Goal: Find specific page/section: Find specific page/section

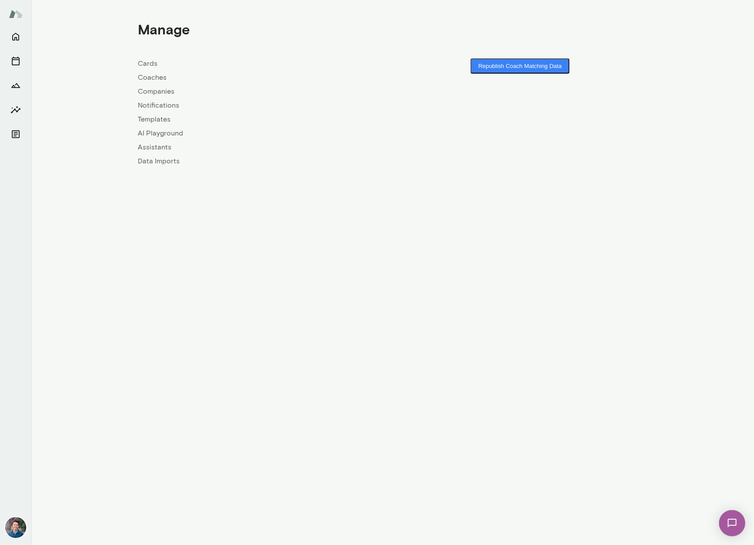
click at [165, 93] on link "Companies" at bounding box center [265, 91] width 255 height 10
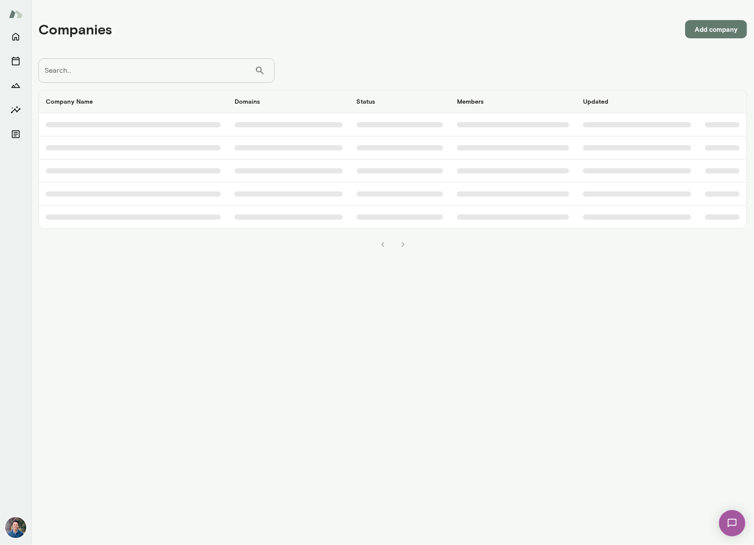
click at [133, 74] on input "Search..." at bounding box center [146, 70] width 216 height 24
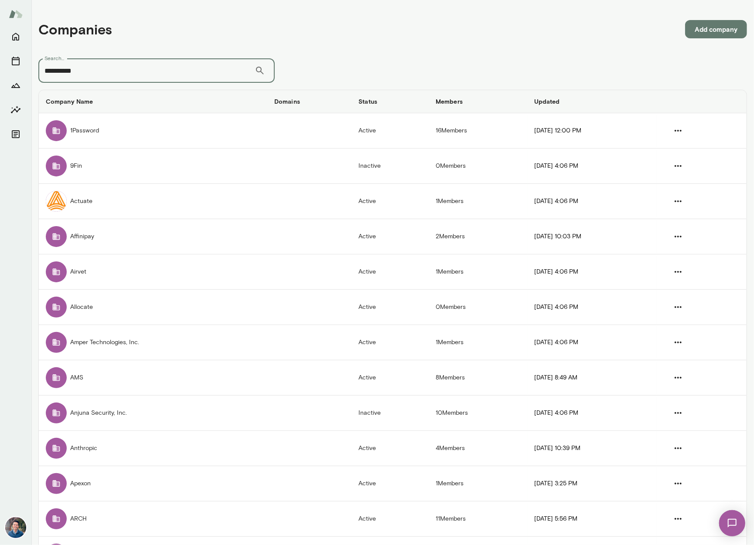
type input "**********"
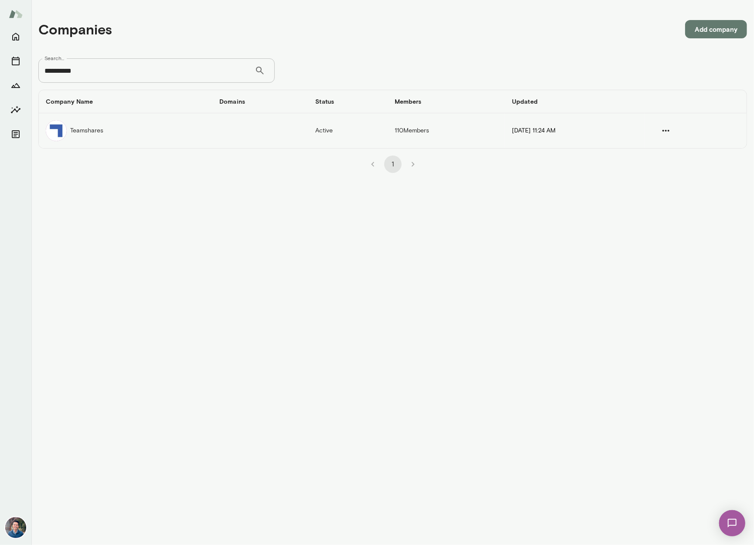
click at [149, 135] on td "Teamshares" at bounding box center [125, 130] width 173 height 35
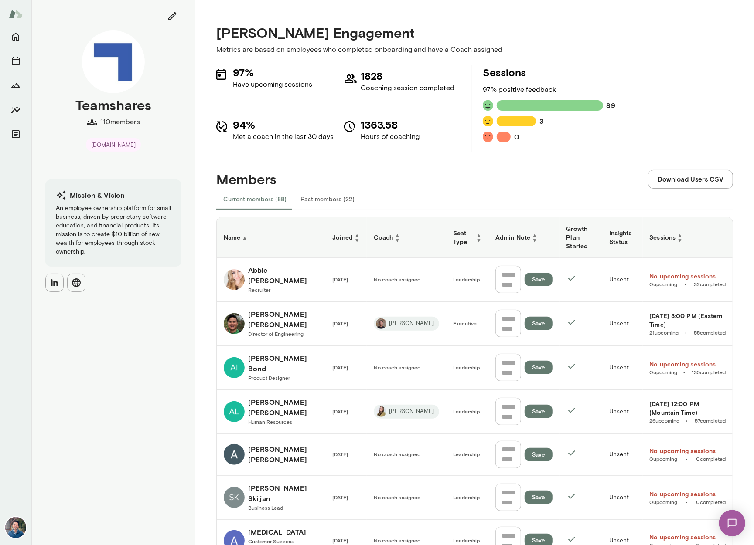
click at [374, 232] on h6 "Coach ▲ ▼" at bounding box center [406, 237] width 65 height 10
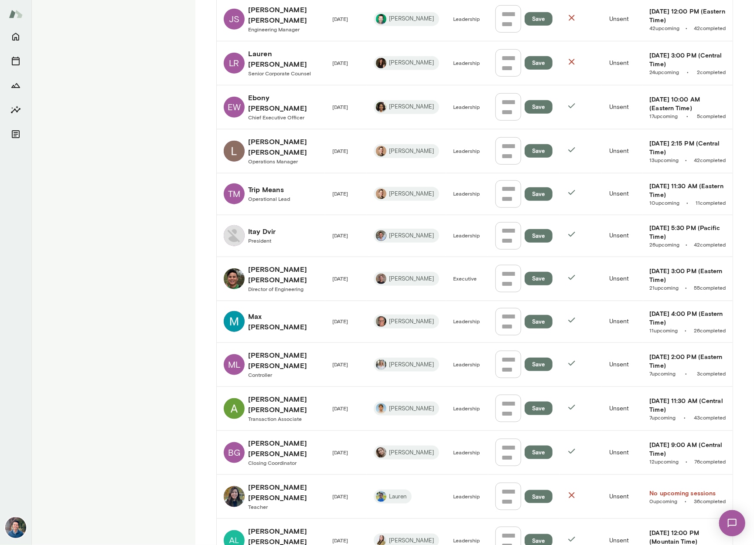
scroll to position [581, 0]
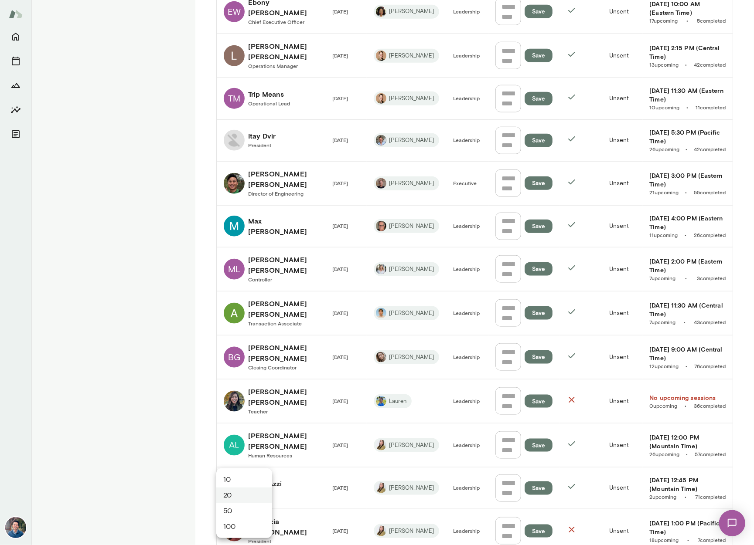
click at [251, 0] on div "Teamshares 110 members [DOMAIN_NAME] Mission & Vision An employee ownership pla…" at bounding box center [377, 0] width 754 height 0
click at [255, 509] on li "50" at bounding box center [244, 511] width 56 height 16
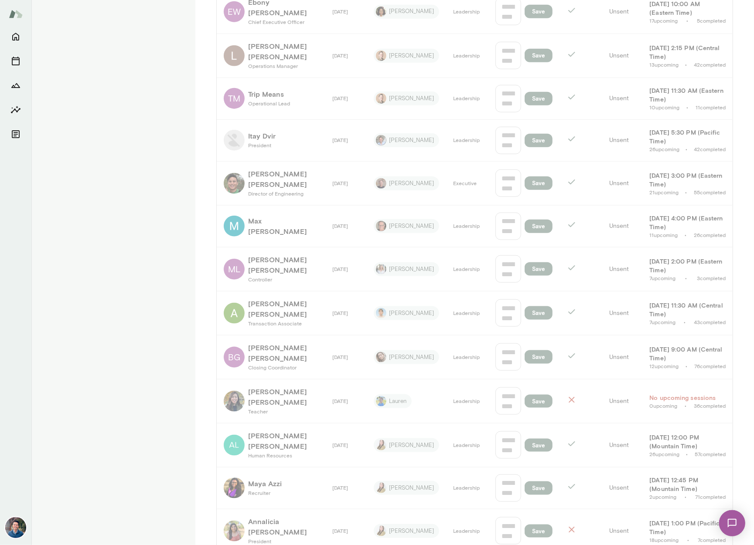
type input "**"
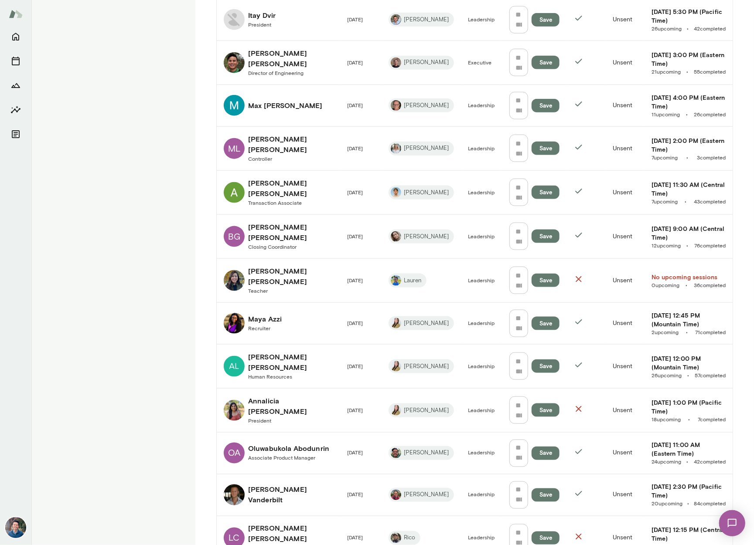
scroll to position [682, 0]
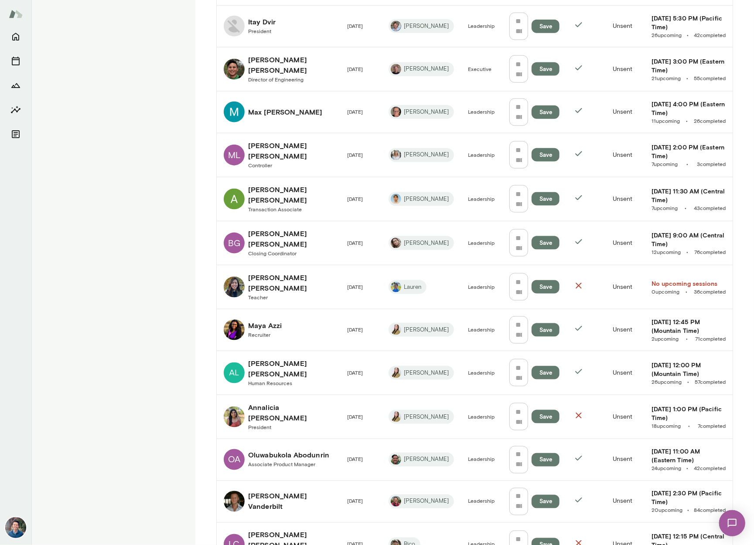
click at [277, 272] on h6 "[PERSON_NAME]" at bounding box center [290, 282] width 85 height 21
